Goal: Information Seeking & Learning: Learn about a topic

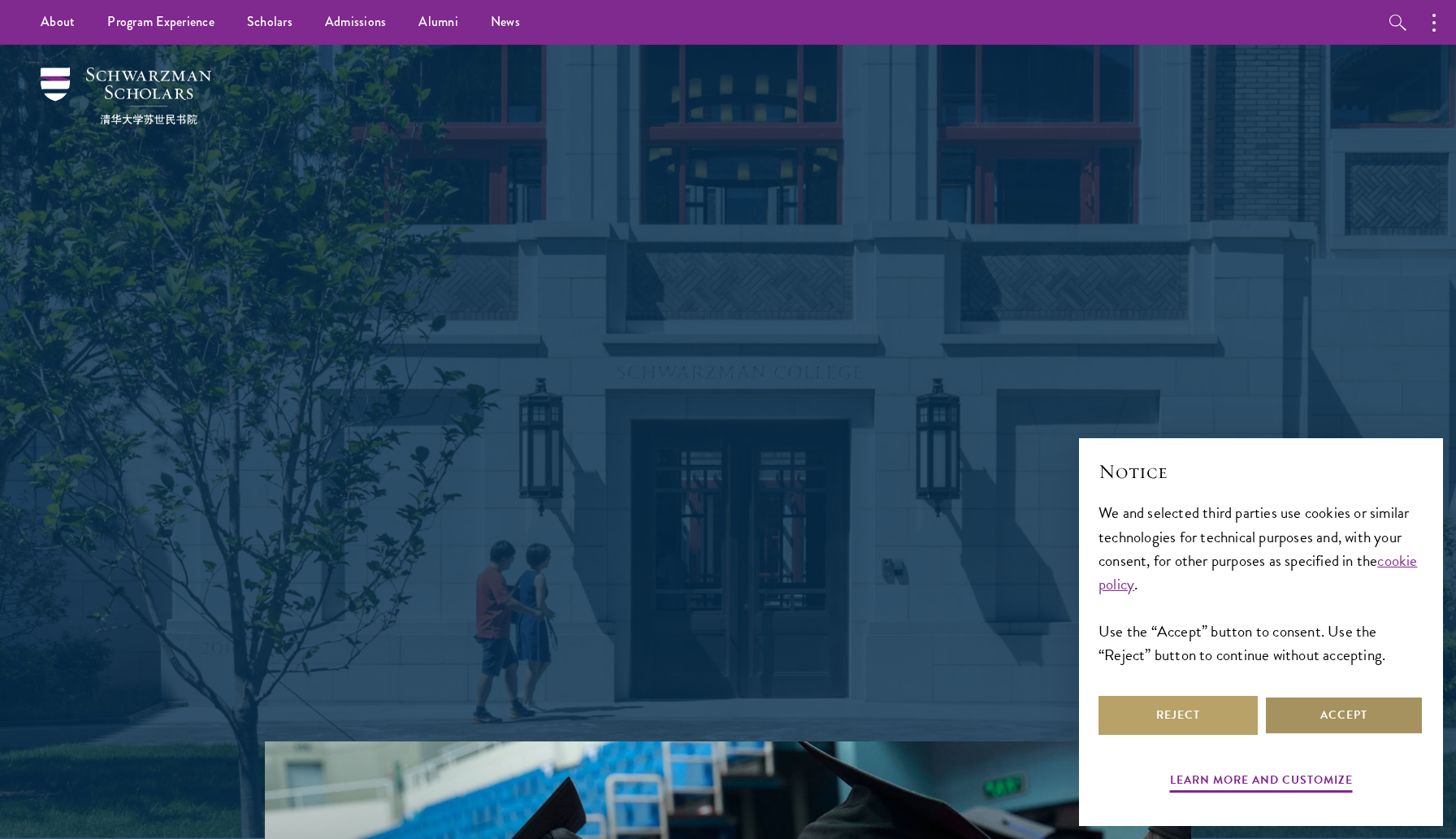
click at [1380, 698] on button "Accept" at bounding box center [1344, 715] width 159 height 39
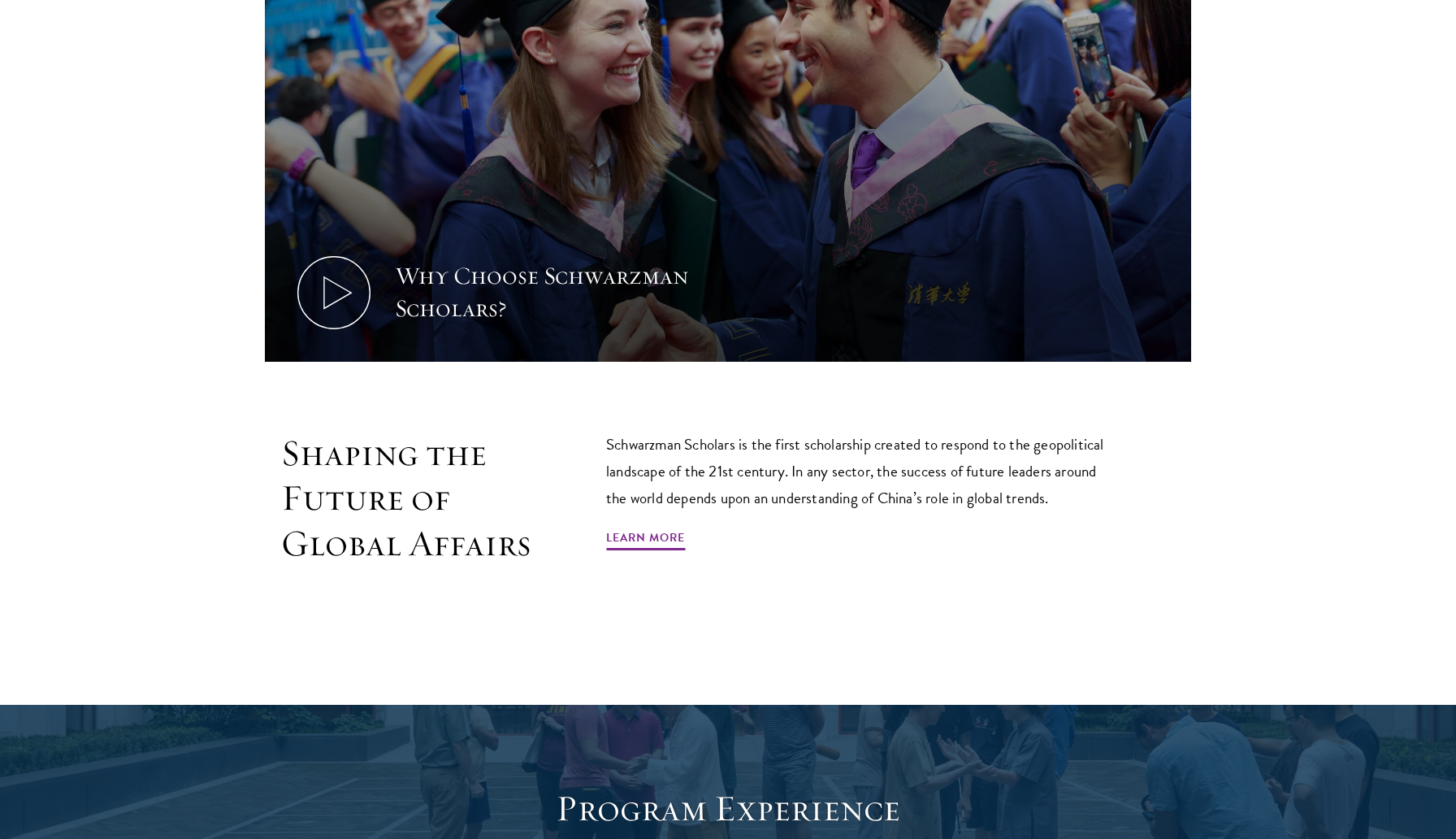
scroll to position [953, 0]
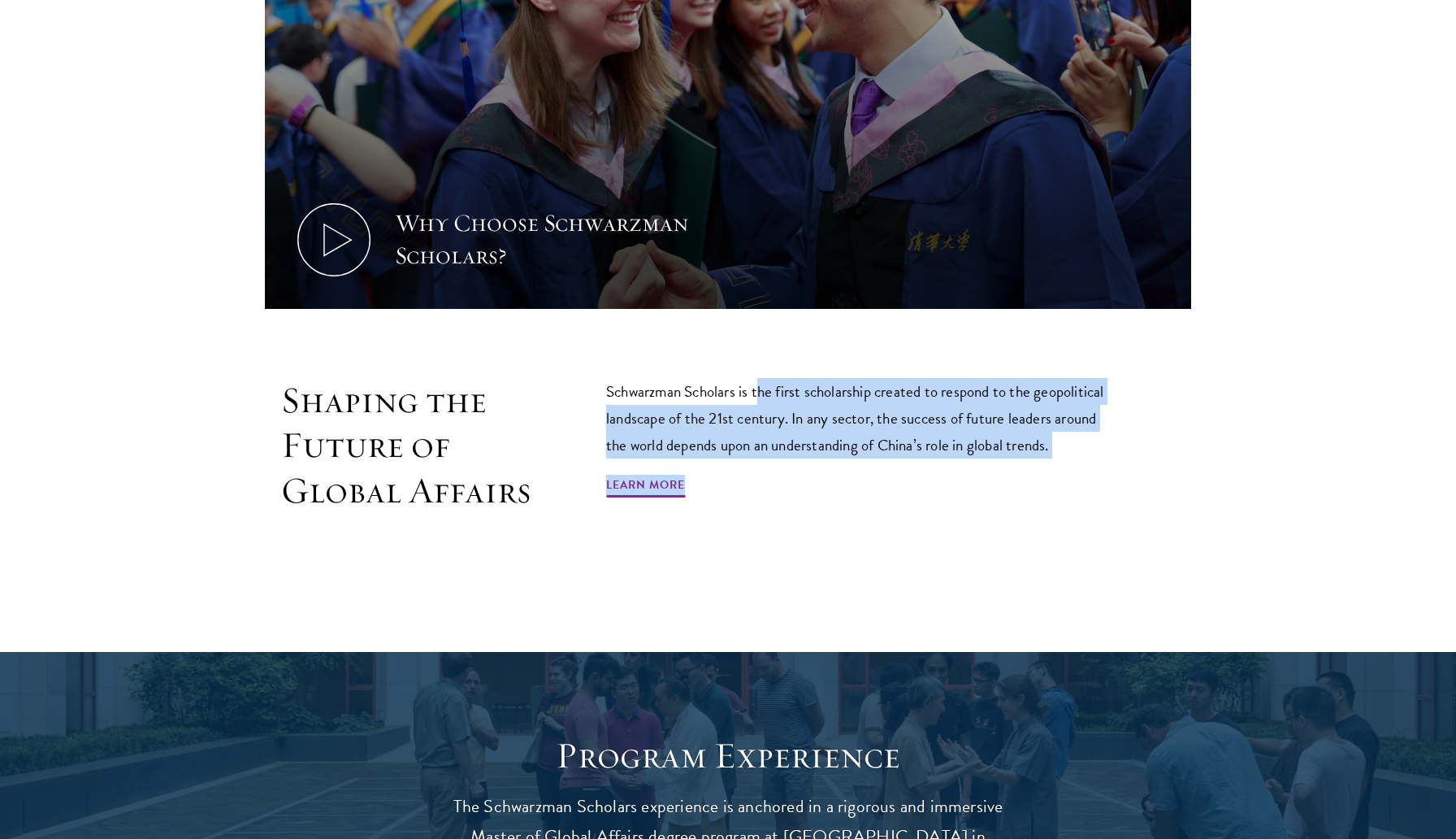
drag, startPoint x: 760, startPoint y: 389, endPoint x: 948, endPoint y: 479, distance: 208.4
click at [948, 479] on div "Schwarzman Scholars is the first scholarship created to respond to the geopolit…" at bounding box center [861, 446] width 512 height 136
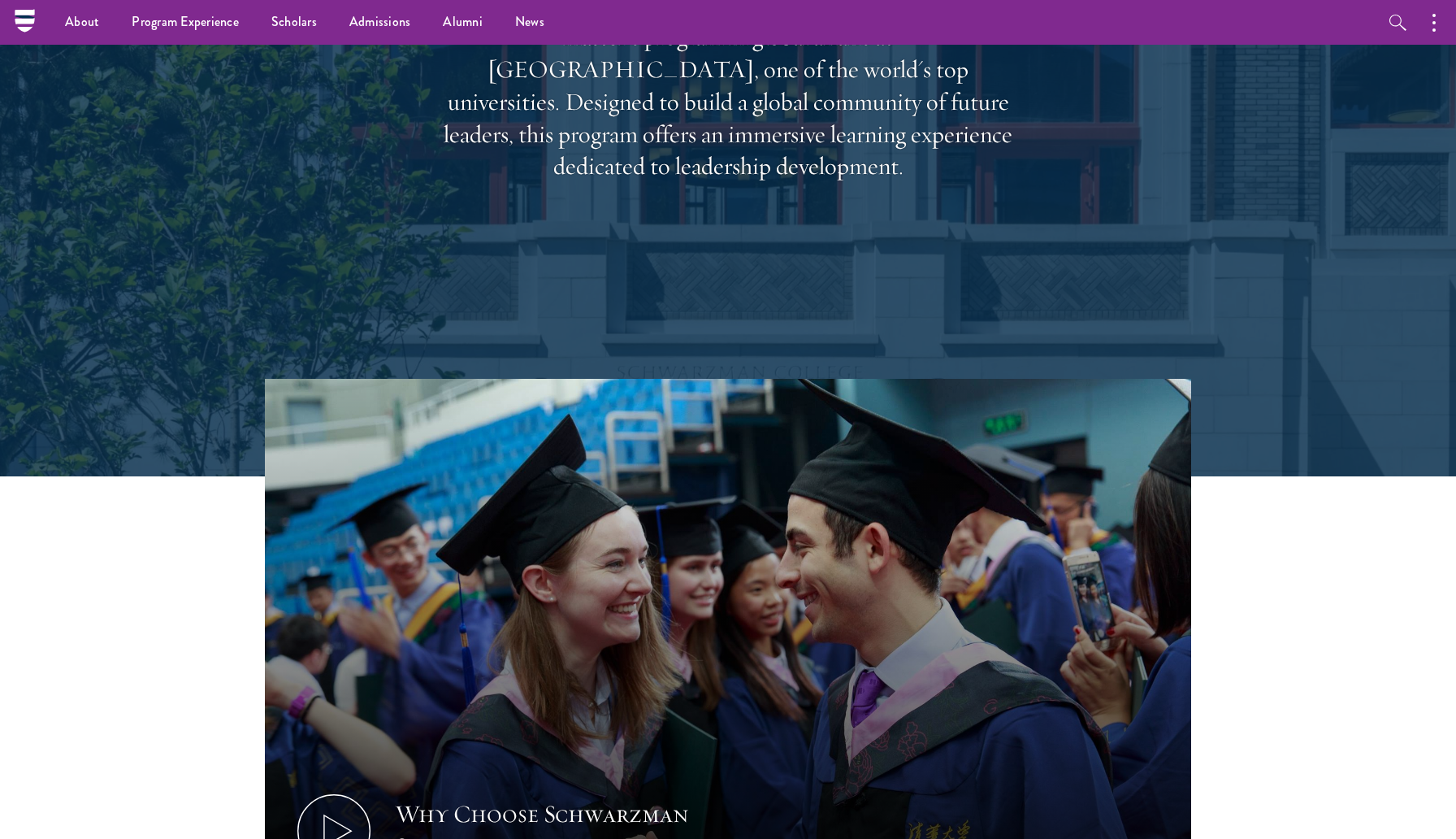
scroll to position [0, 0]
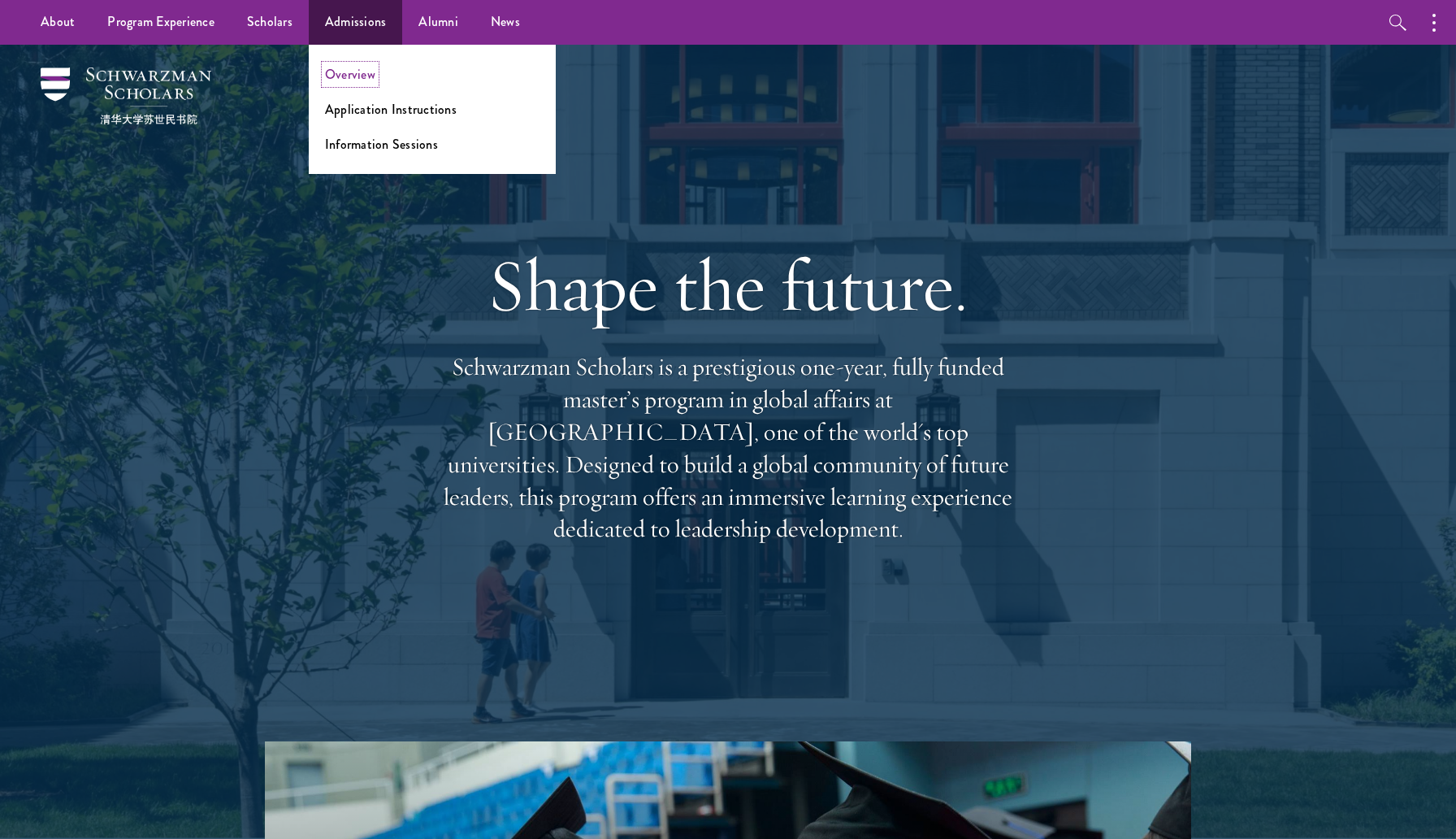
click at [348, 77] on link "Overview" at bounding box center [350, 74] width 50 height 19
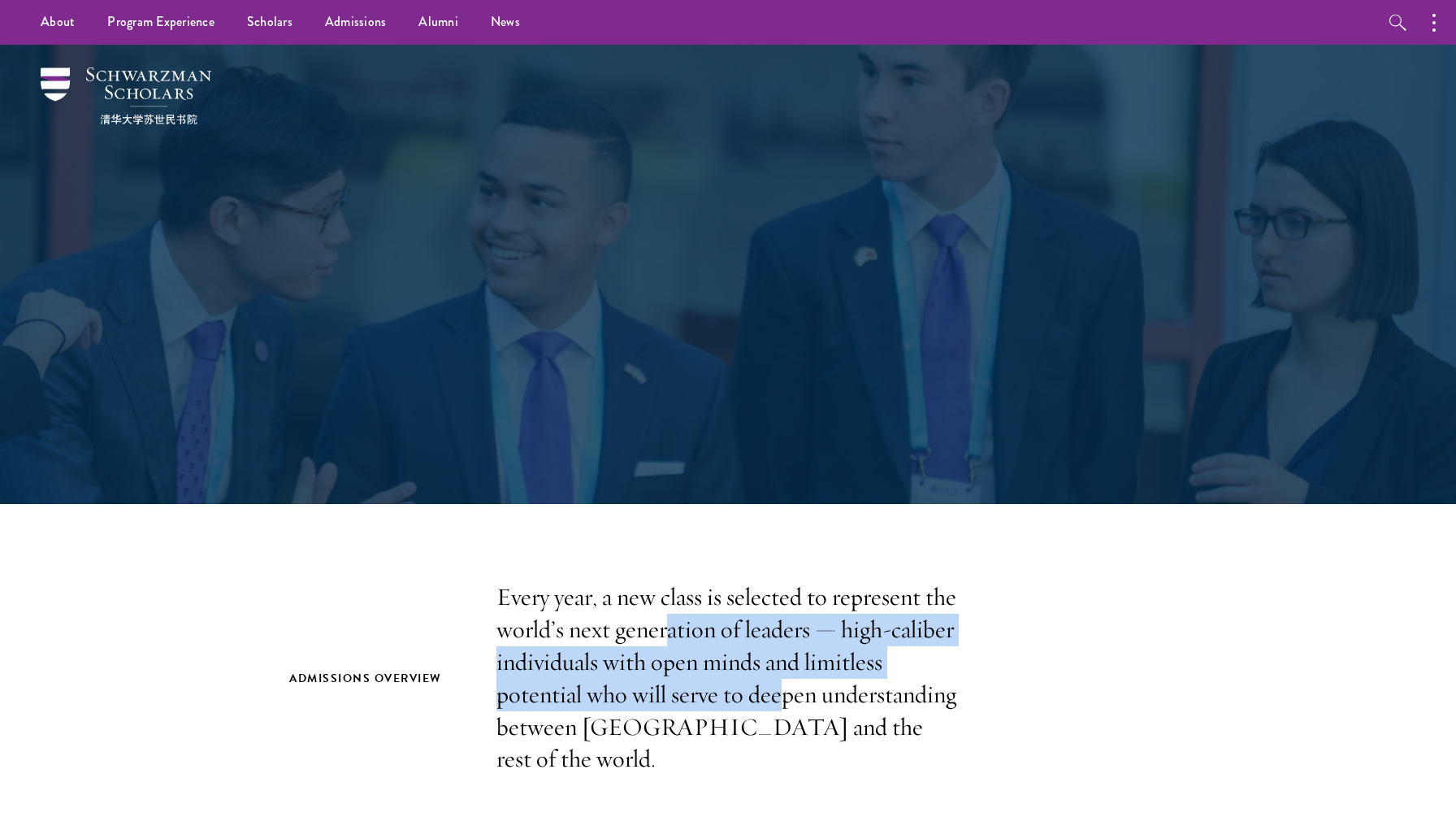
drag, startPoint x: 663, startPoint y: 619, endPoint x: 792, endPoint y: 692, distance: 148.2
click at [792, 692] on p "Every year, a new class is selected to represent the world’s next generation of…" at bounding box center [728, 678] width 463 height 194
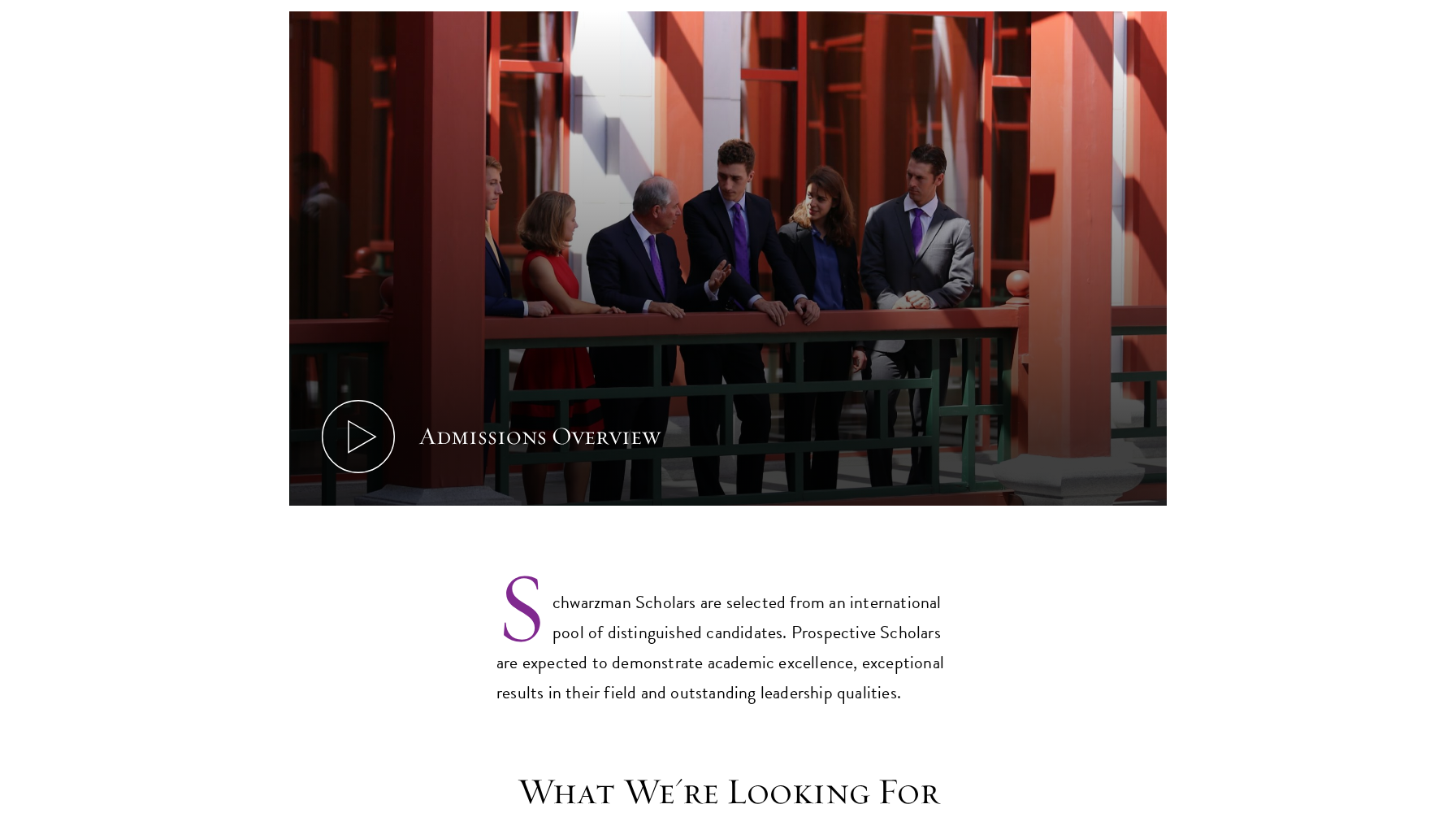
scroll to position [839, 0]
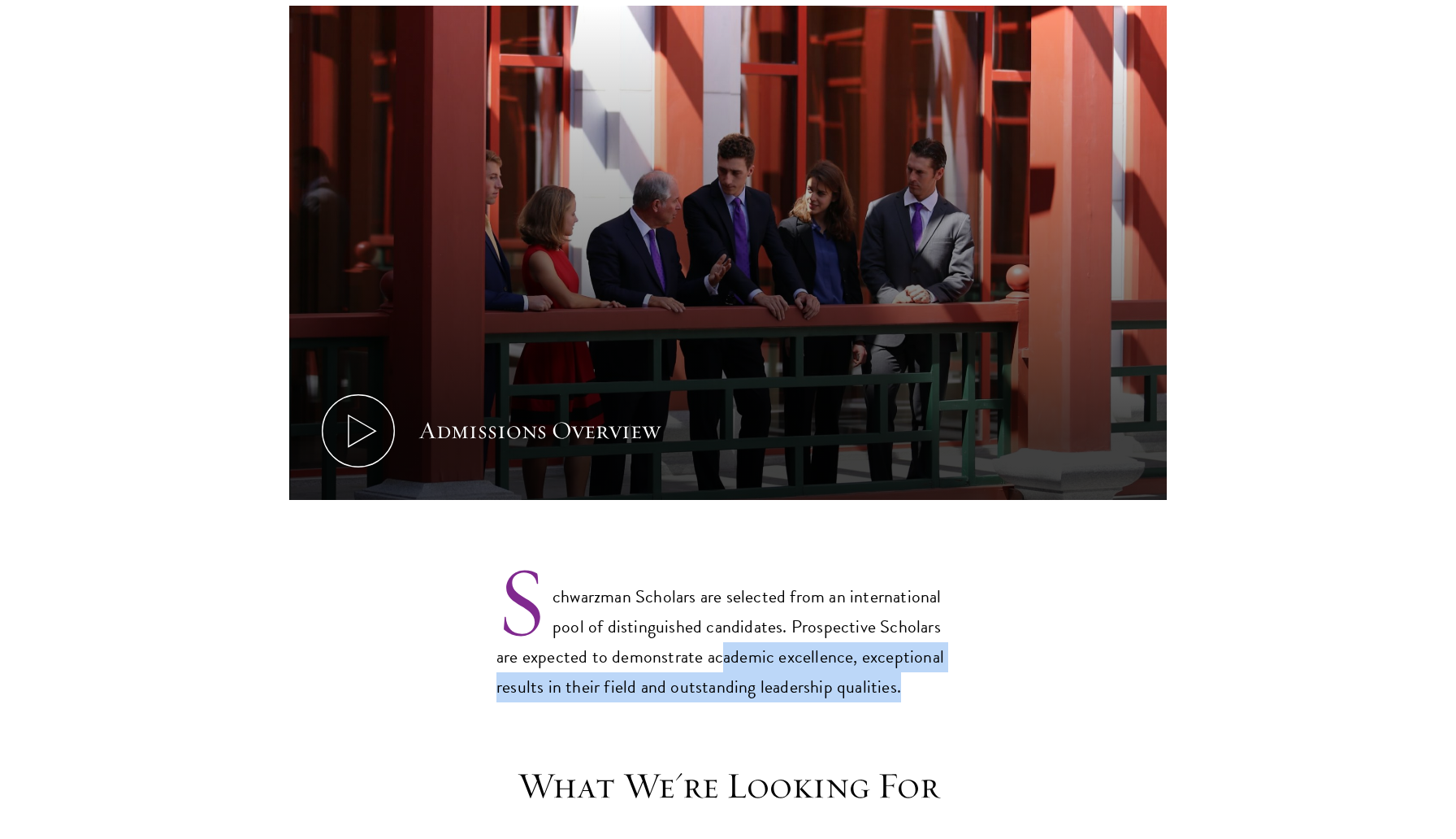
drag, startPoint x: 692, startPoint y: 630, endPoint x: 906, endPoint y: 658, distance: 215.8
click at [906, 658] on p "Schwarzman Scholars are selected from an international pool of distinguished ca…" at bounding box center [728, 628] width 463 height 147
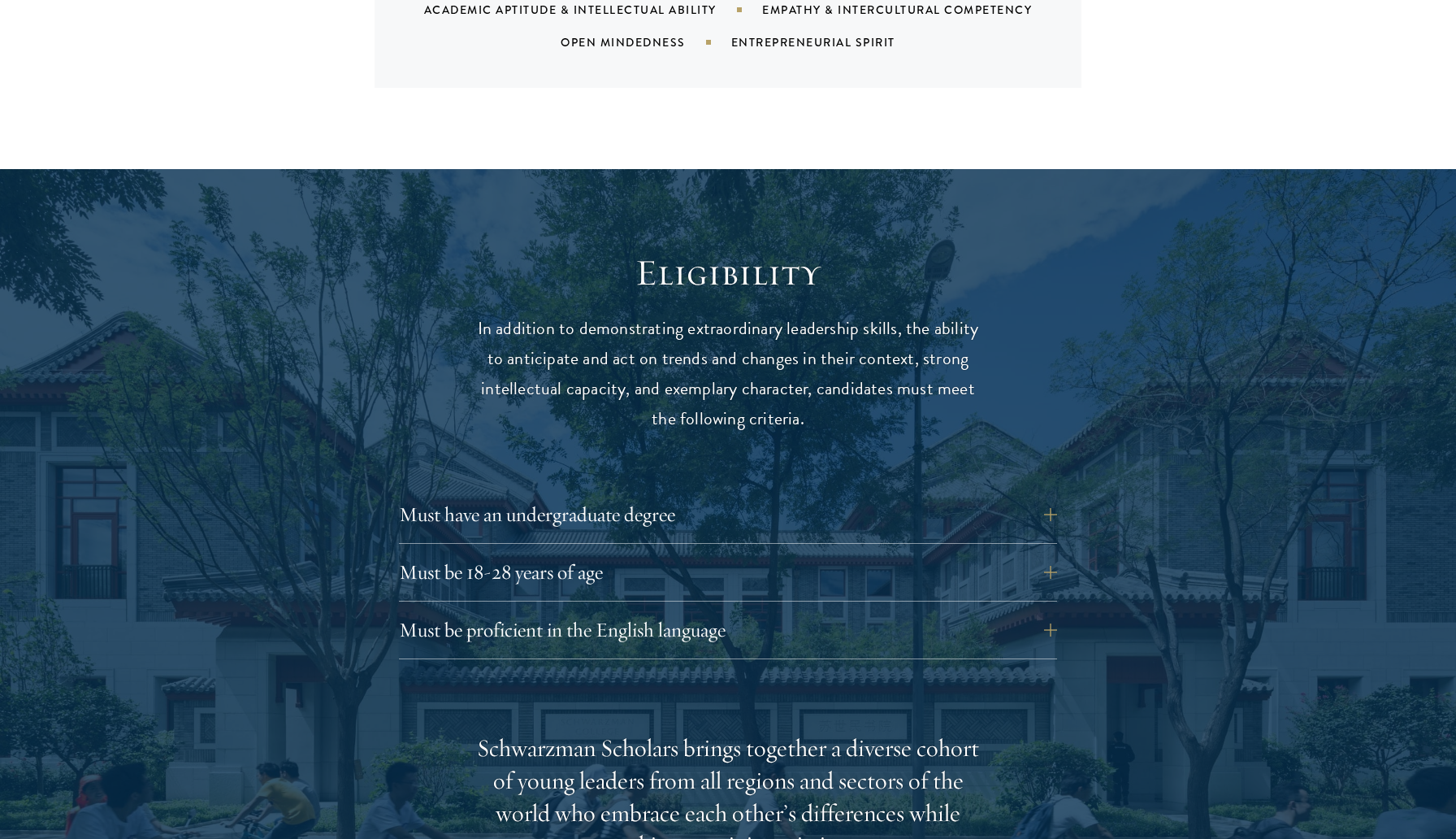
scroll to position [2030, 0]
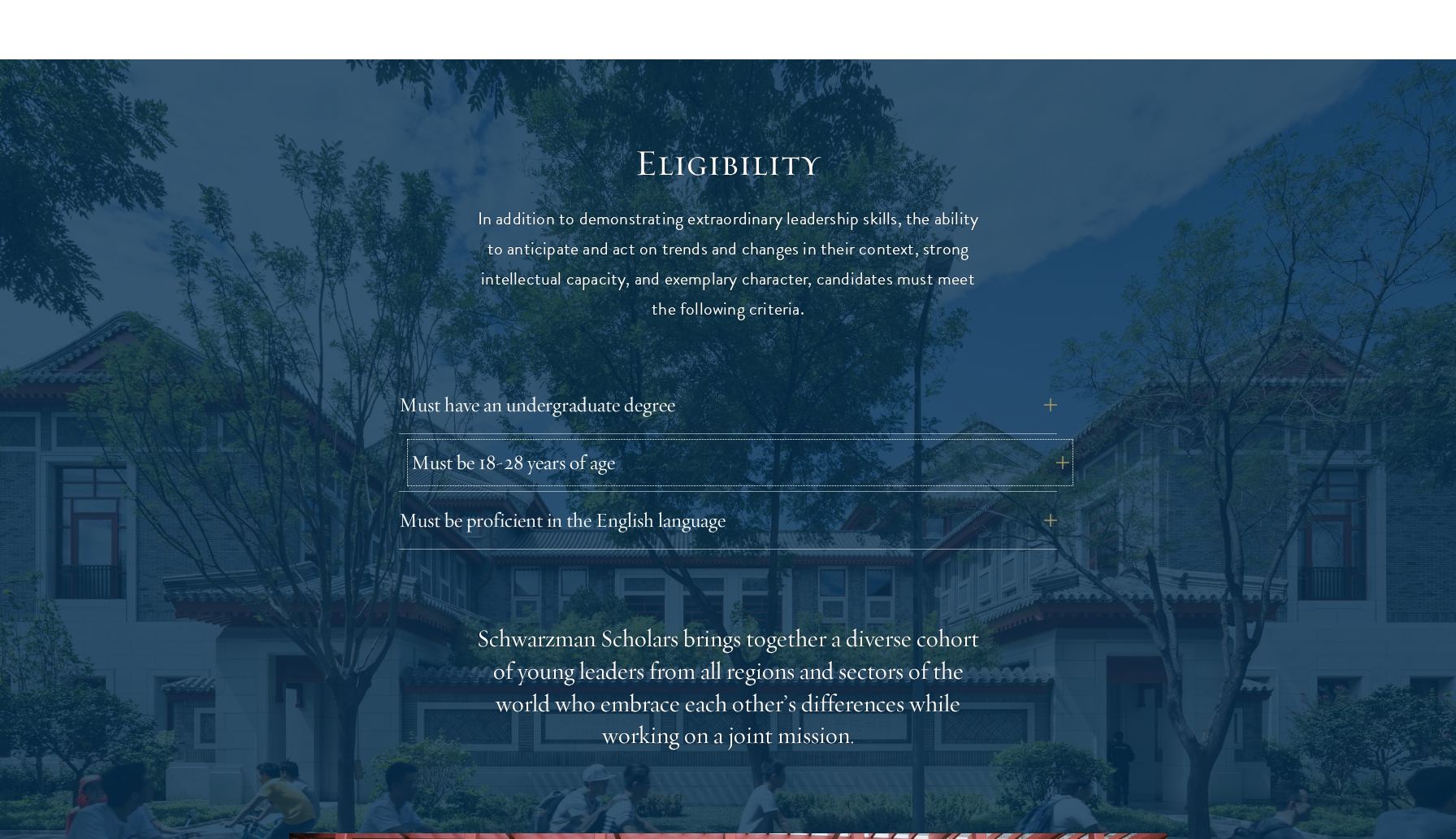
click at [704, 443] on button "Must be 18-28 years of age" at bounding box center [740, 462] width 658 height 39
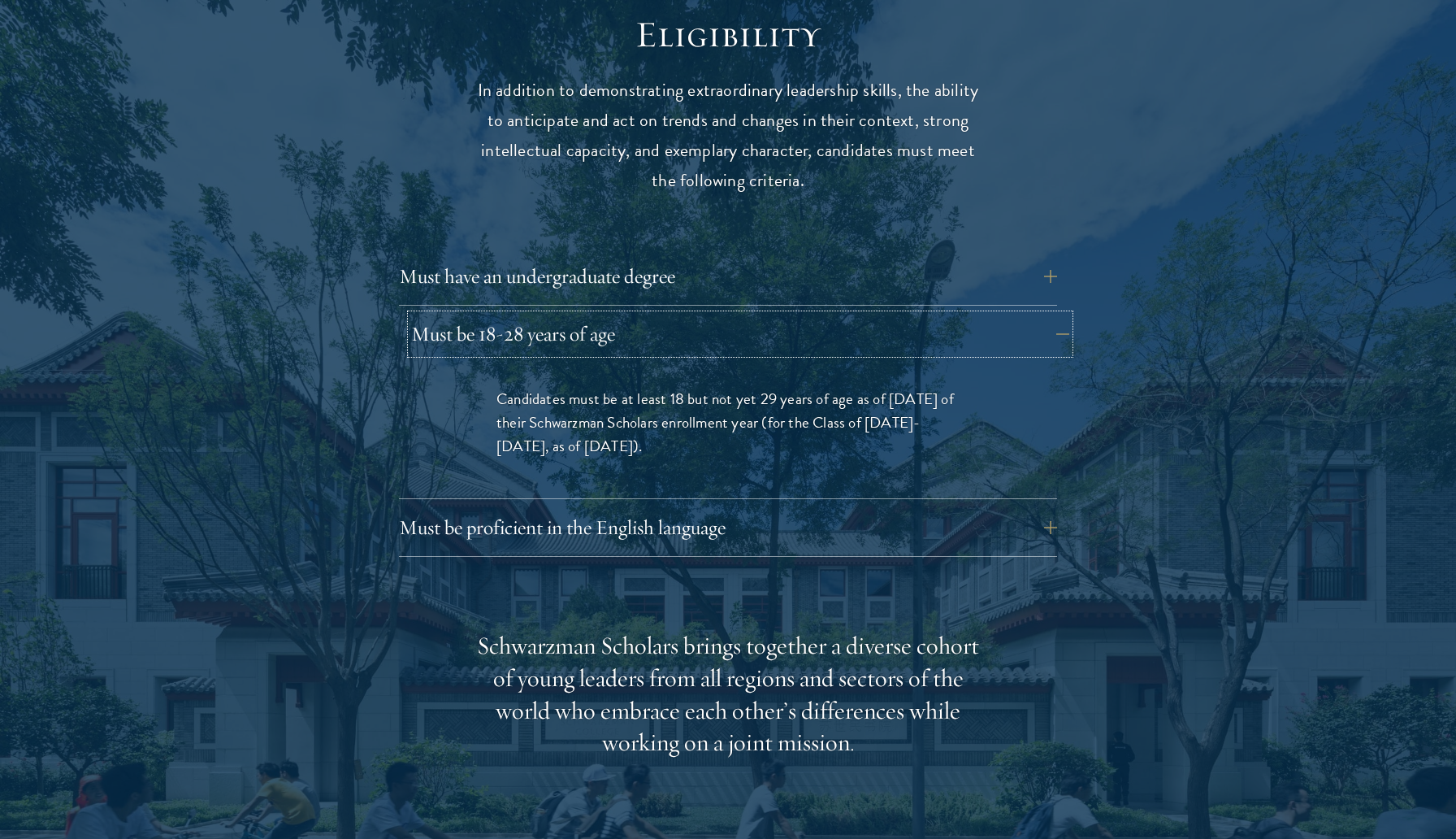
scroll to position [2167, 0]
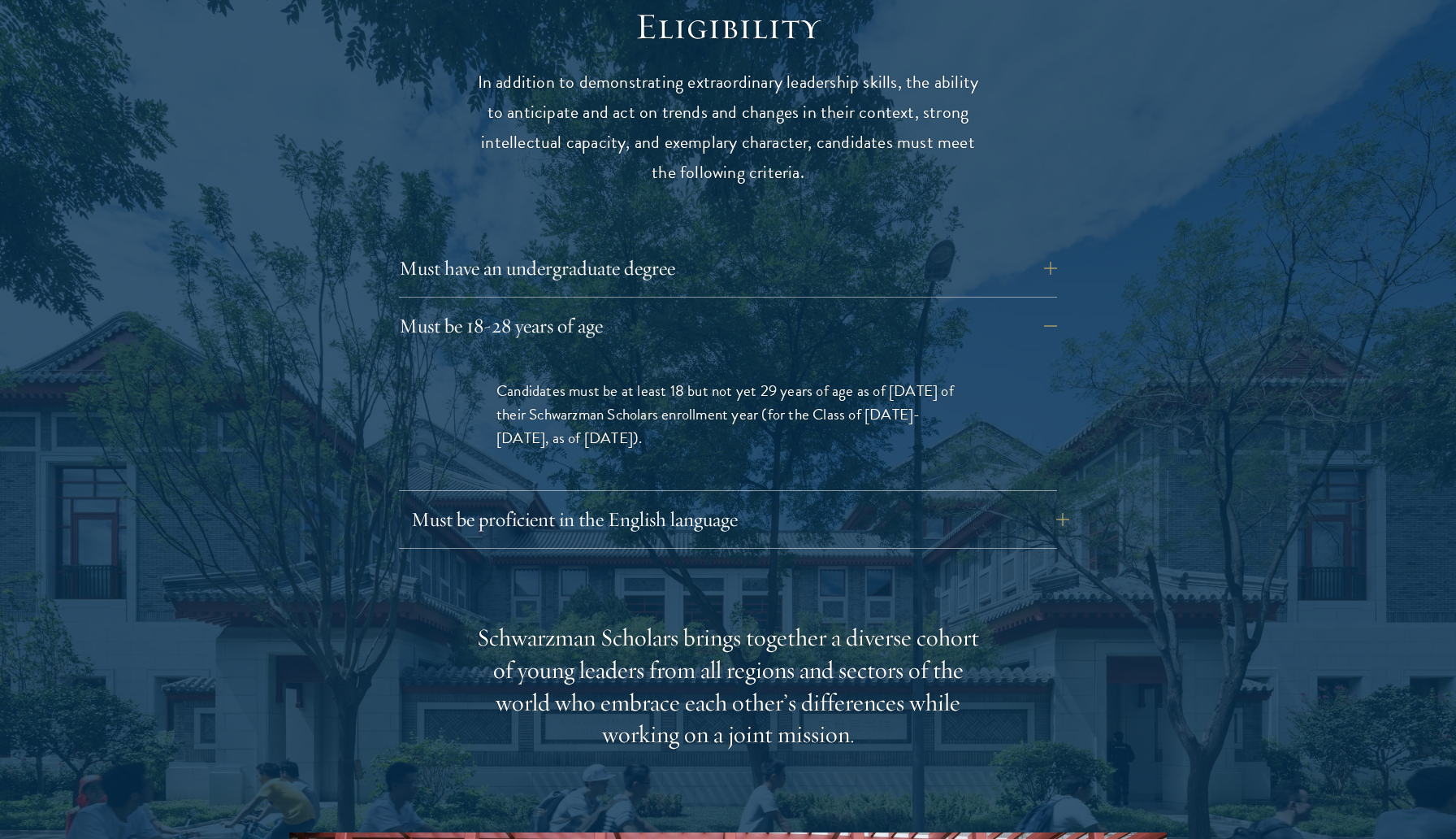
click at [735, 500] on button "Must be proficient in the English language" at bounding box center [740, 519] width 658 height 39
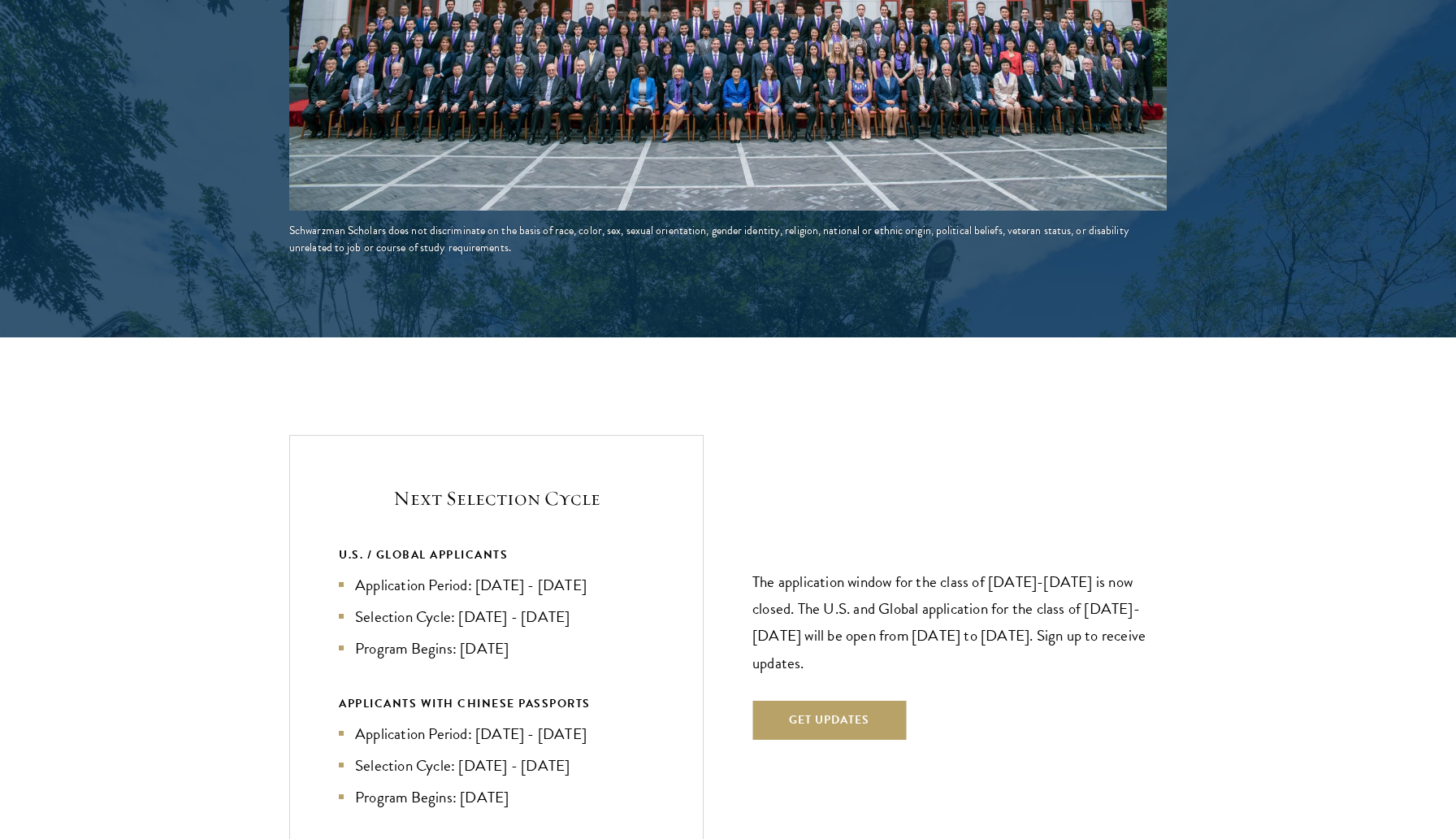
scroll to position [3528, 0]
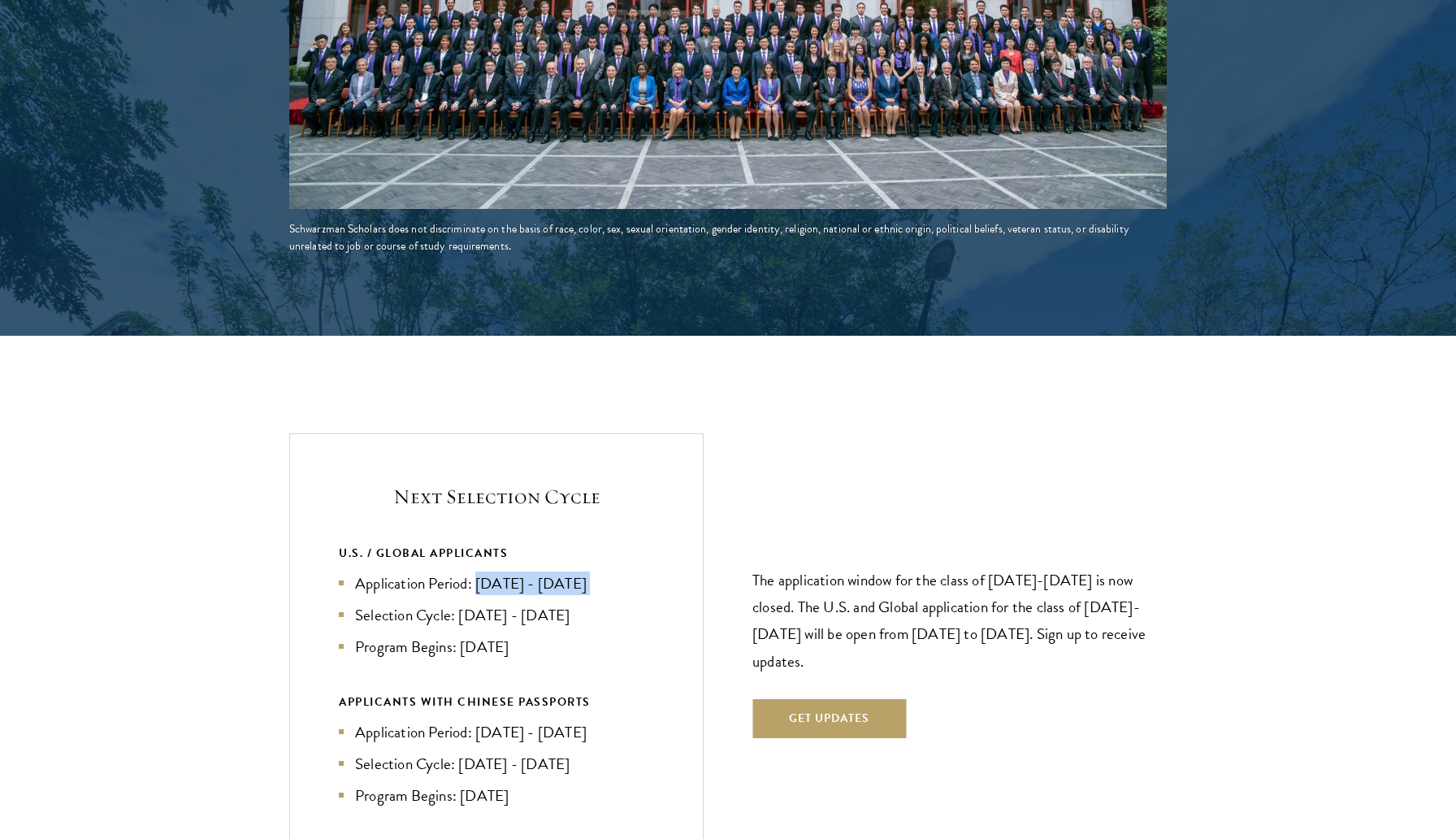
drag, startPoint x: 481, startPoint y: 551, endPoint x: 598, endPoint y: 566, distance: 118.0
click at [598, 572] on ul "Application Period: Apr 2026 - Sep 2026 Selection Cycle: Oct - Nov 2026 Program…" at bounding box center [496, 615] width 315 height 87
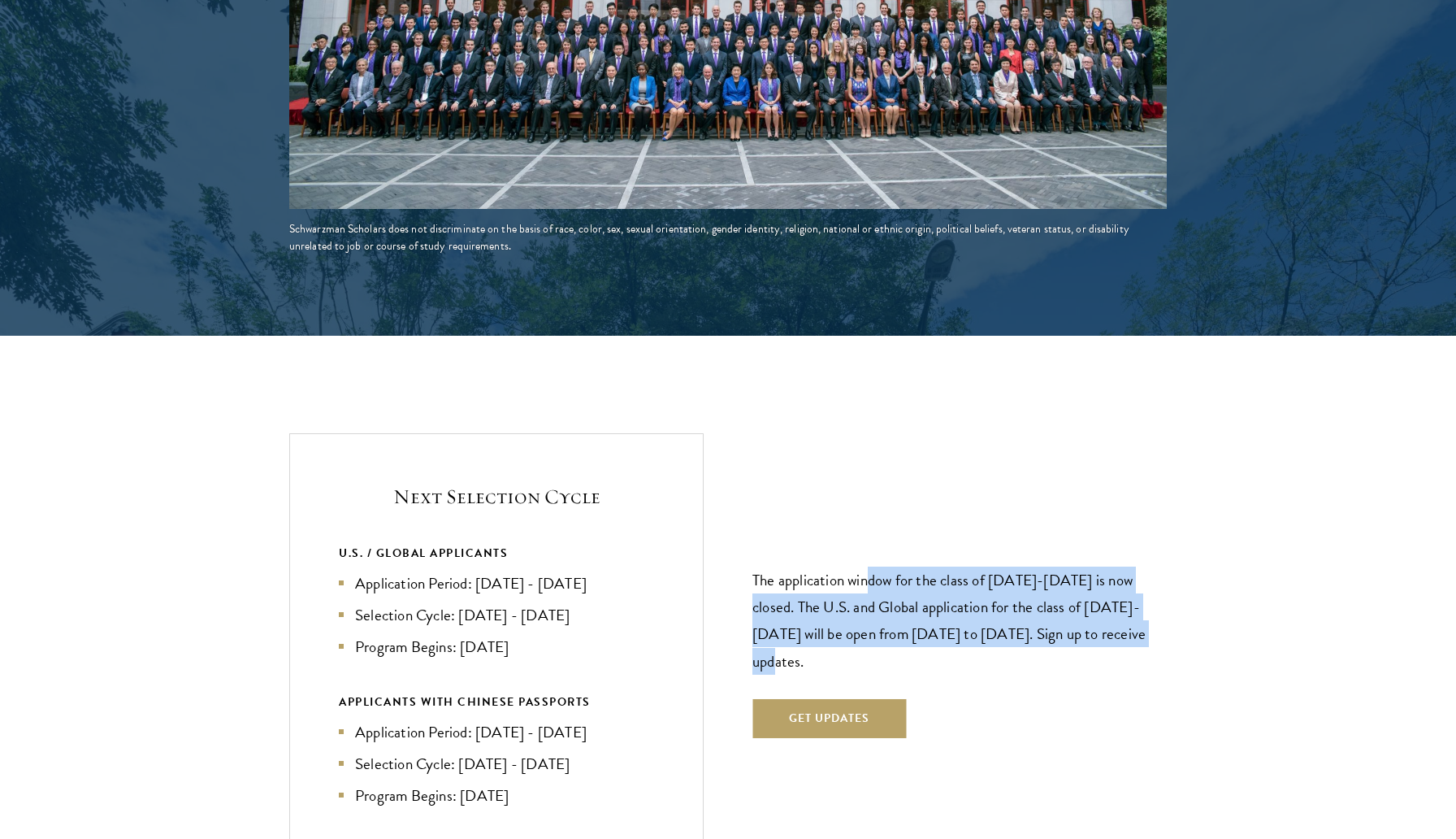
drag, startPoint x: 869, startPoint y: 553, endPoint x: 1172, endPoint y: 609, distance: 308.1
click at [1172, 609] on section "Next Selection Cycle U.S. / GLOBAL APPLICANTS Application Period: Apr 2026 - Se…" at bounding box center [728, 644] width 1456 height 422
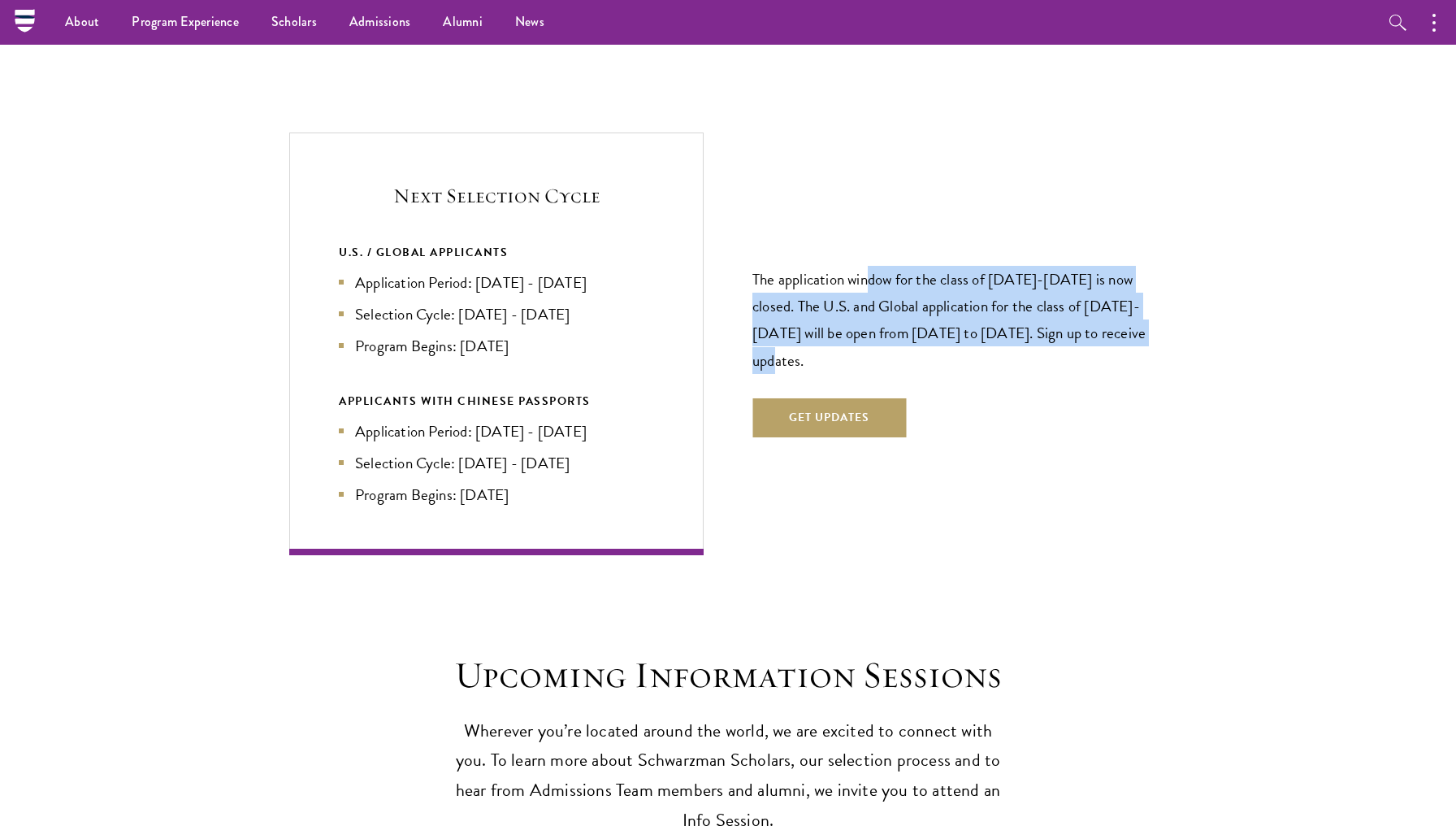
scroll to position [3824, 0]
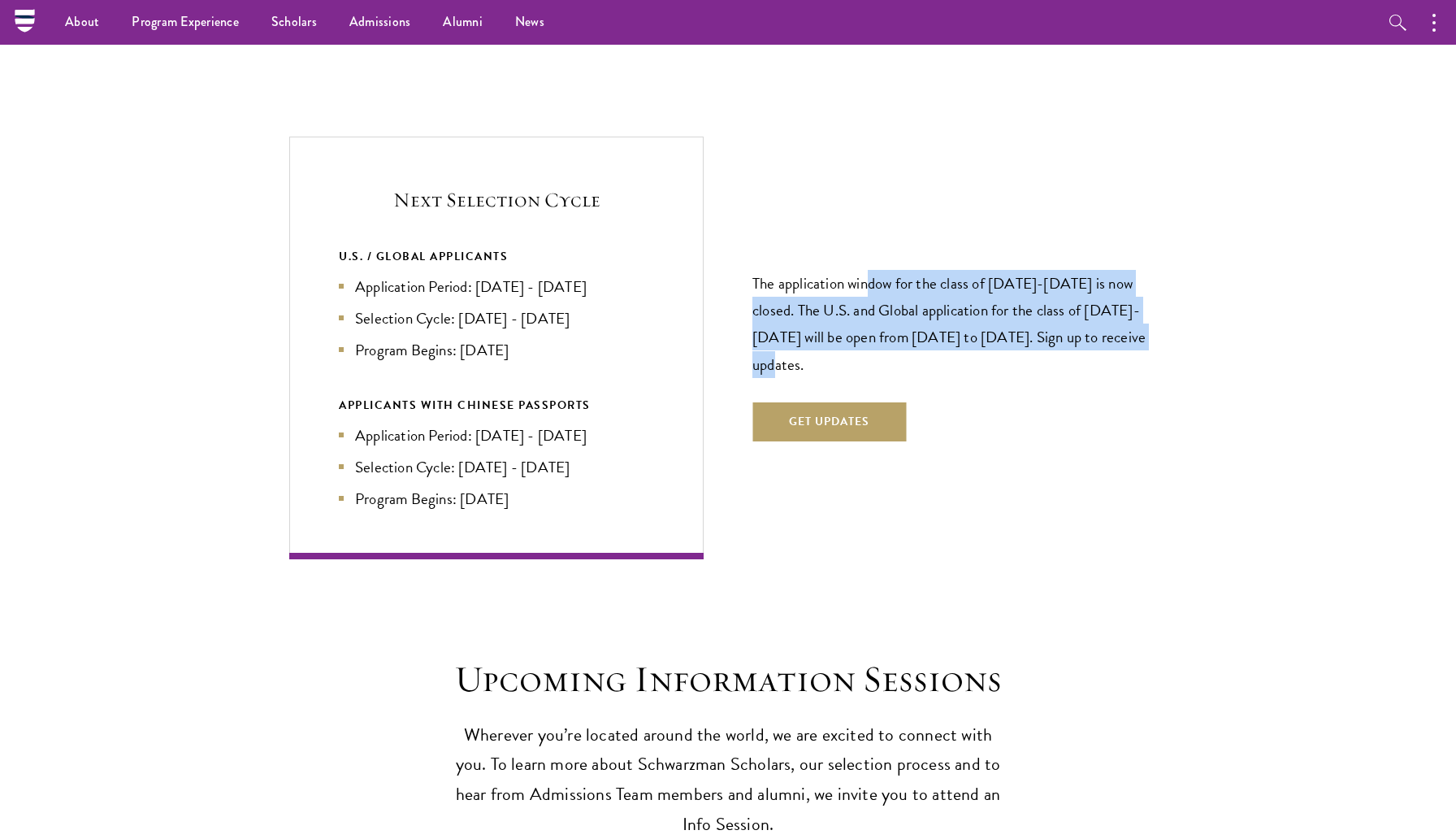
click at [849, 326] on p "The application window for the class of 2026-2027 is now closed. The U.S. and G…" at bounding box center [959, 323] width 414 height 107
drag, startPoint x: 849, startPoint y: 326, endPoint x: 761, endPoint y: 255, distance: 113.1
click at [761, 270] on p "The application window for the class of 2026-2027 is now closed. The U.S. and G…" at bounding box center [959, 323] width 414 height 107
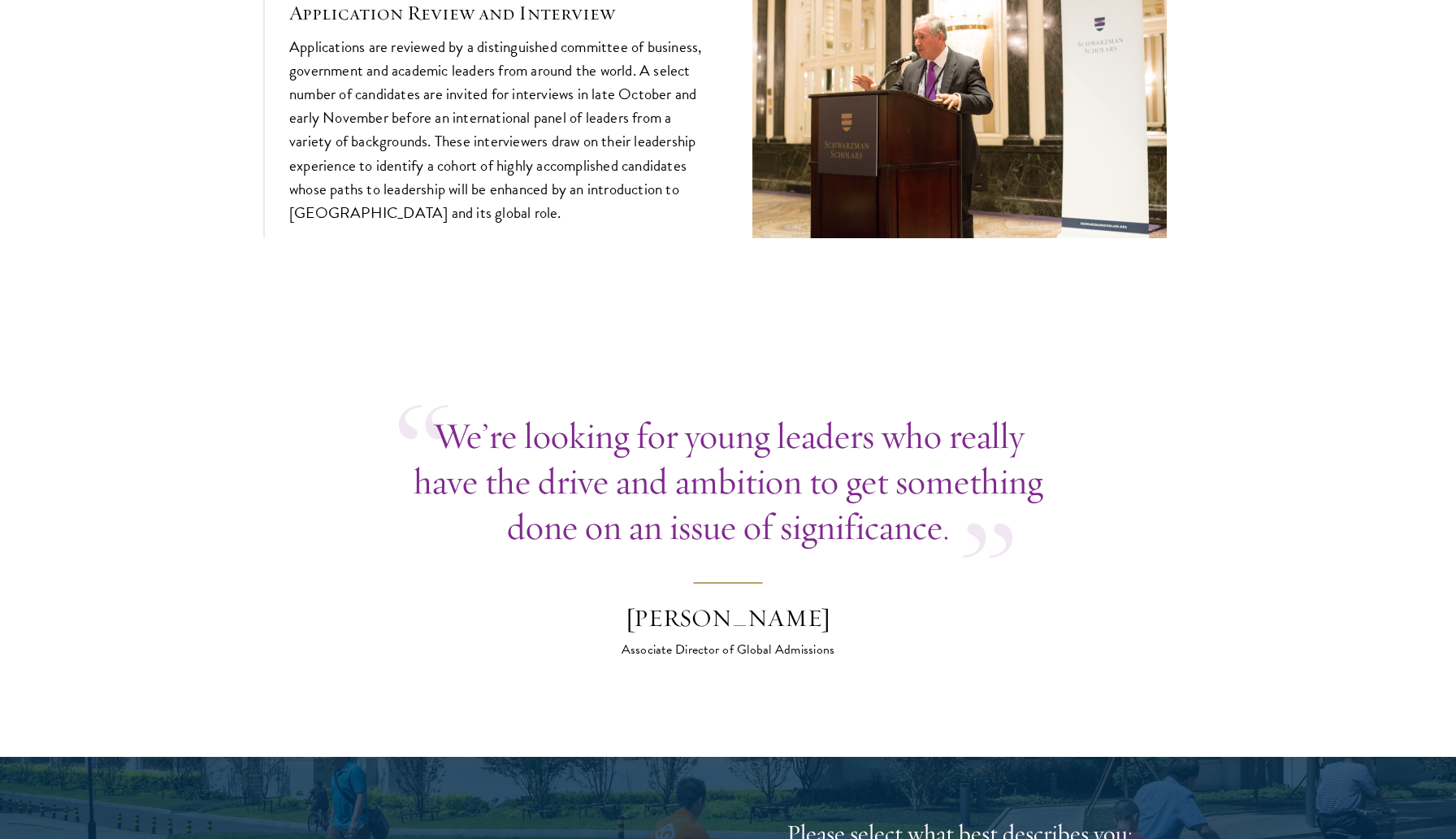
scroll to position [6196, 0]
